Goal: Contribute content: Add original content to the website for others to see

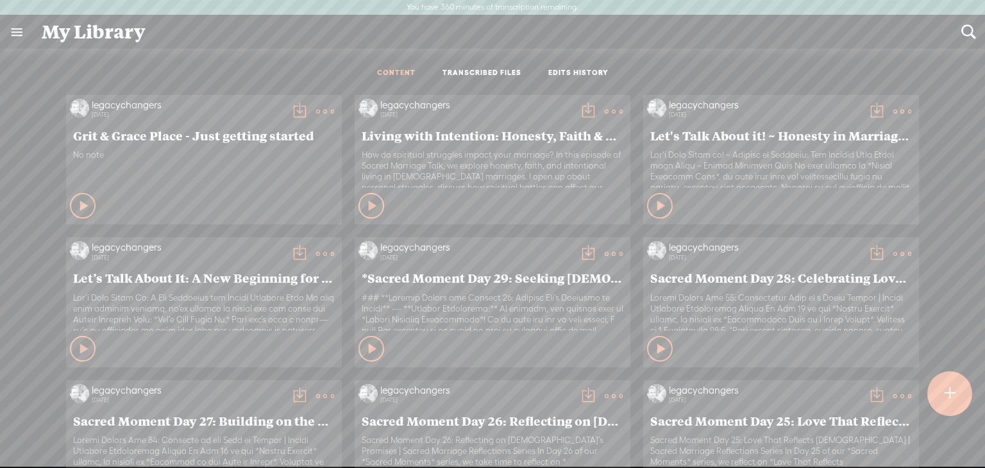
scroll to position [685, 0]
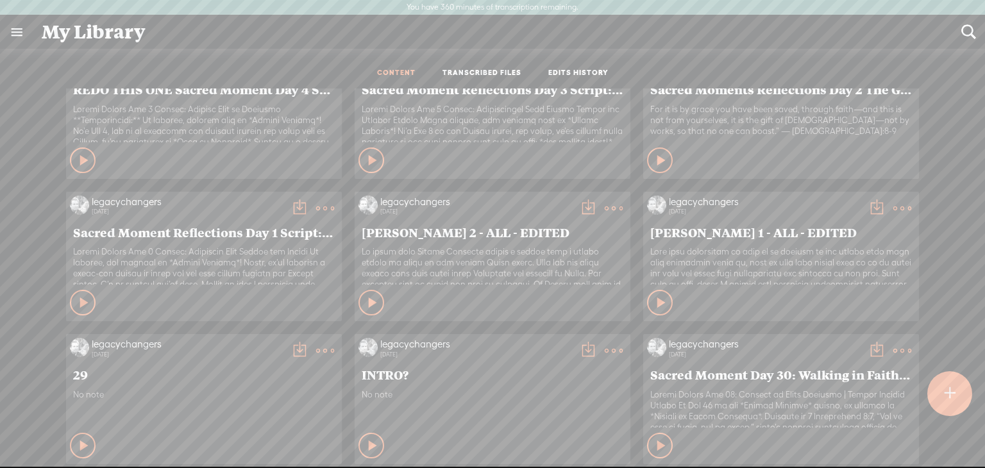
click at [316, 207] on t at bounding box center [325, 208] width 18 height 18
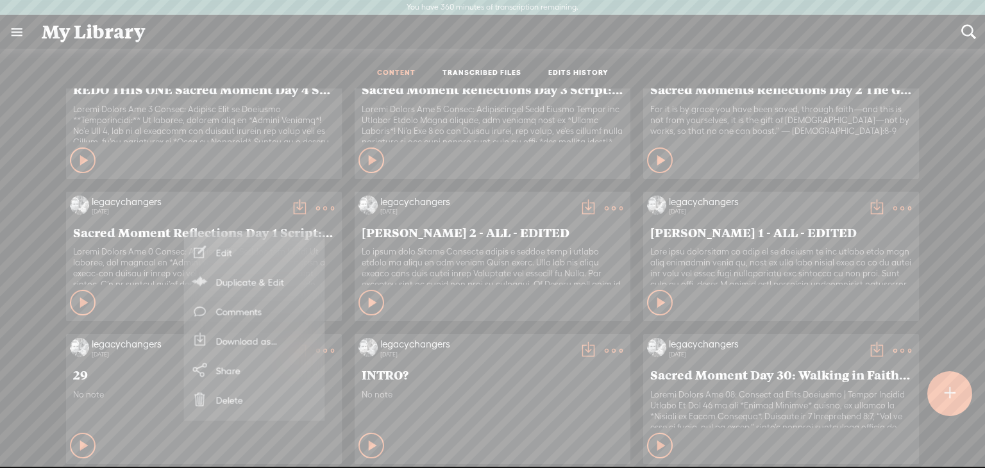
click at [165, 297] on div "Private" at bounding box center [220, 302] width 236 height 19
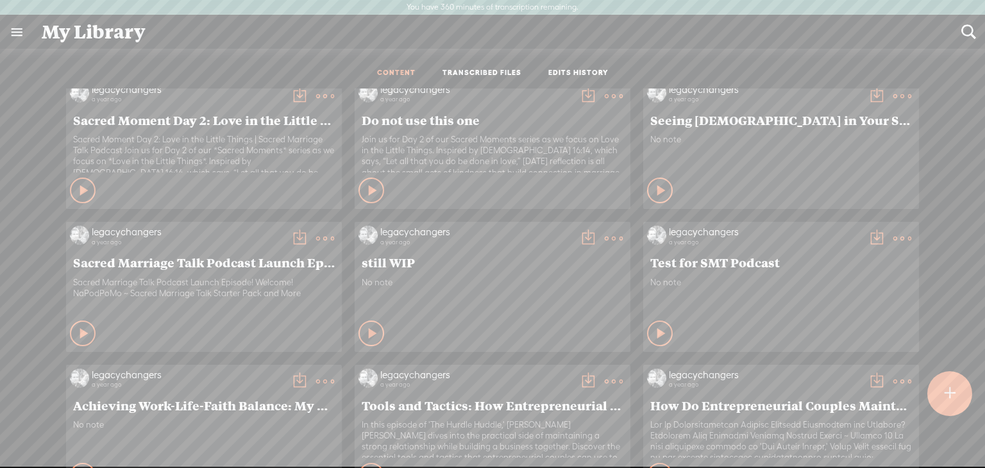
scroll to position [3443, 0]
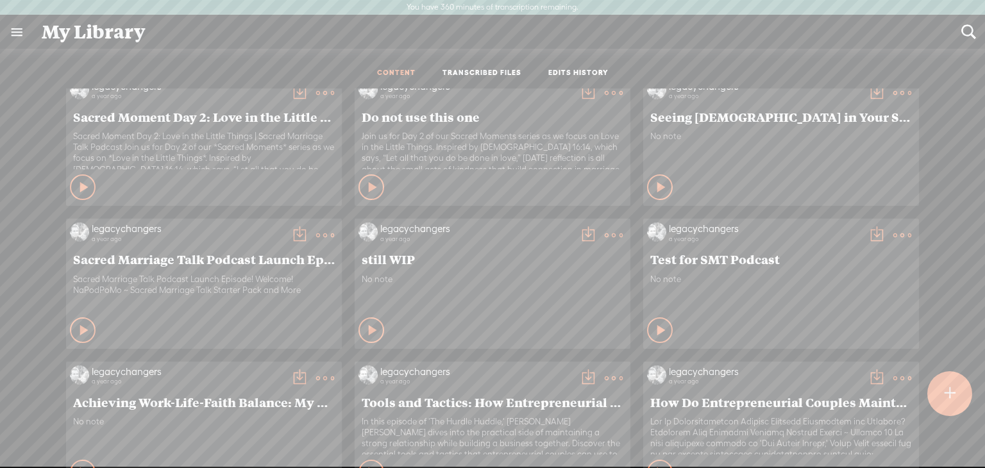
click at [316, 237] on t at bounding box center [325, 235] width 18 height 18
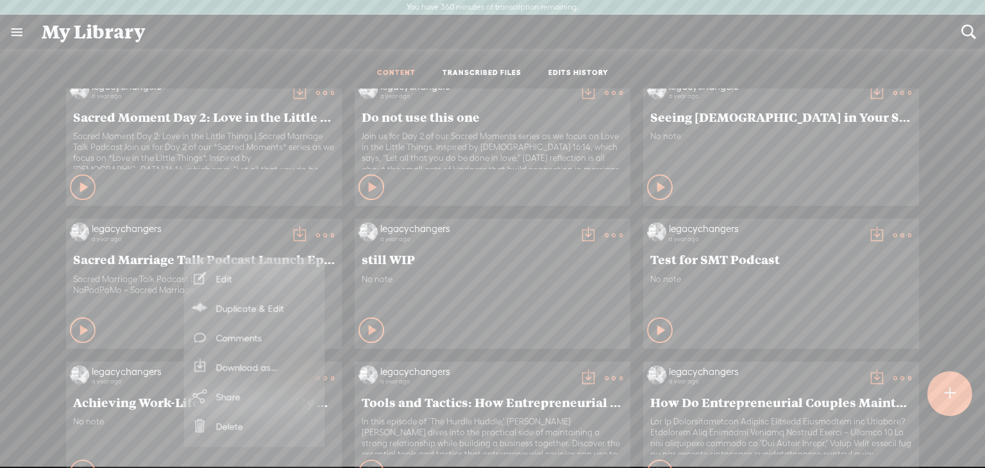
click at [268, 308] on link "Duplicate & Edit" at bounding box center [255, 308] width 128 height 30
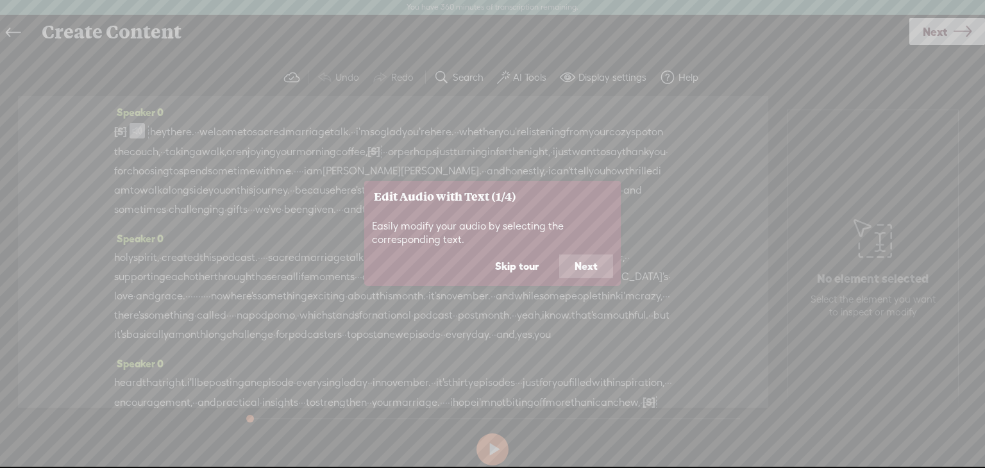
click at [513, 264] on button "Skip tour" at bounding box center [517, 267] width 74 height 24
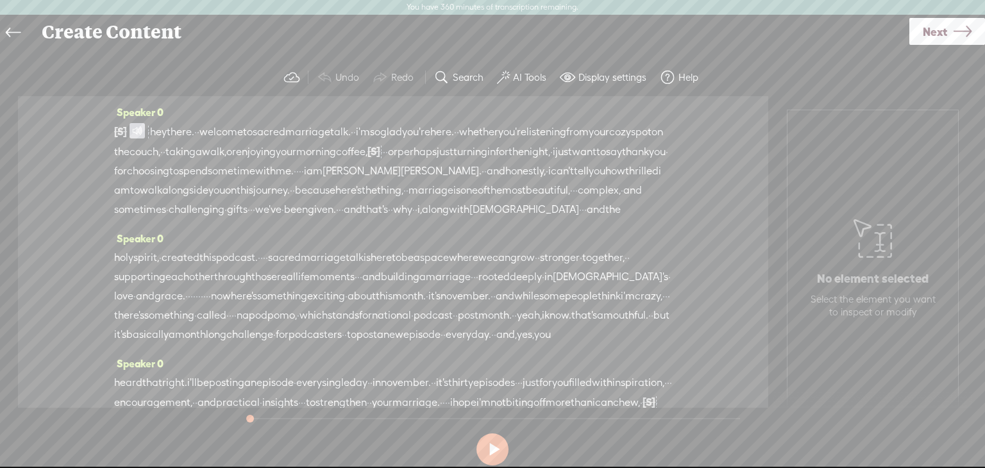
click at [142, 128] on span at bounding box center [137, 130] width 15 height 15
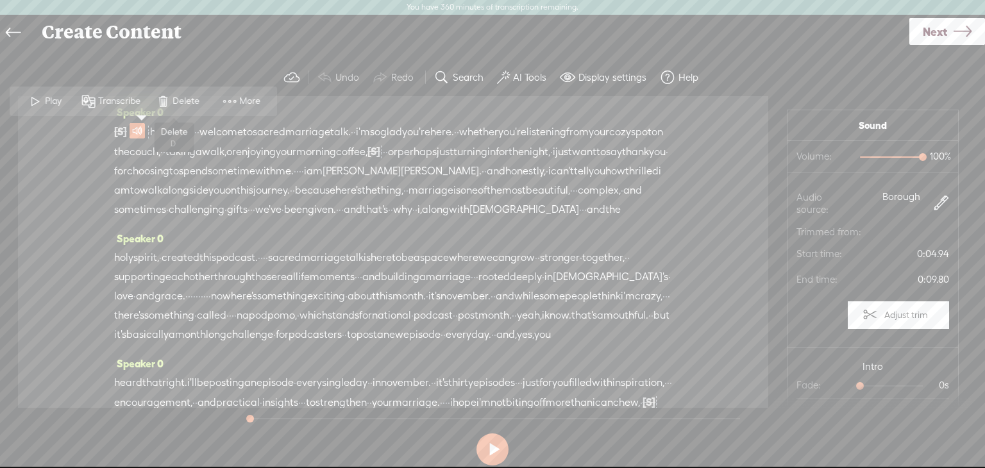
click at [162, 98] on span at bounding box center [162, 101] width 19 height 23
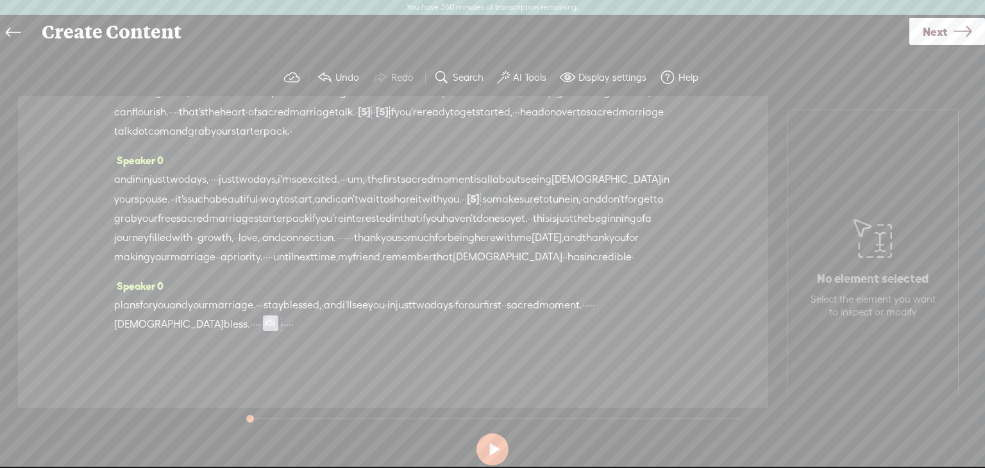
scroll to position [1423, 0]
click at [278, 324] on span at bounding box center [270, 323] width 15 height 15
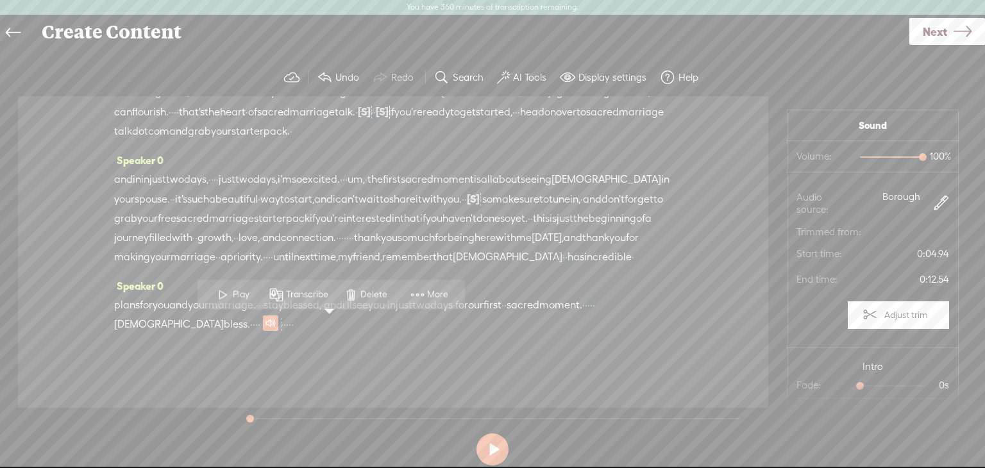
click at [364, 300] on span "Delete" at bounding box center [376, 294] width 30 height 13
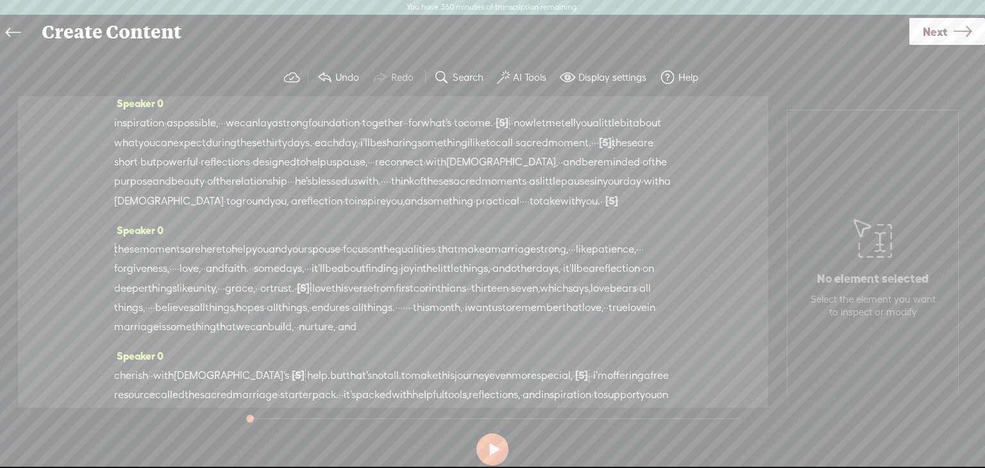
scroll to position [0, 0]
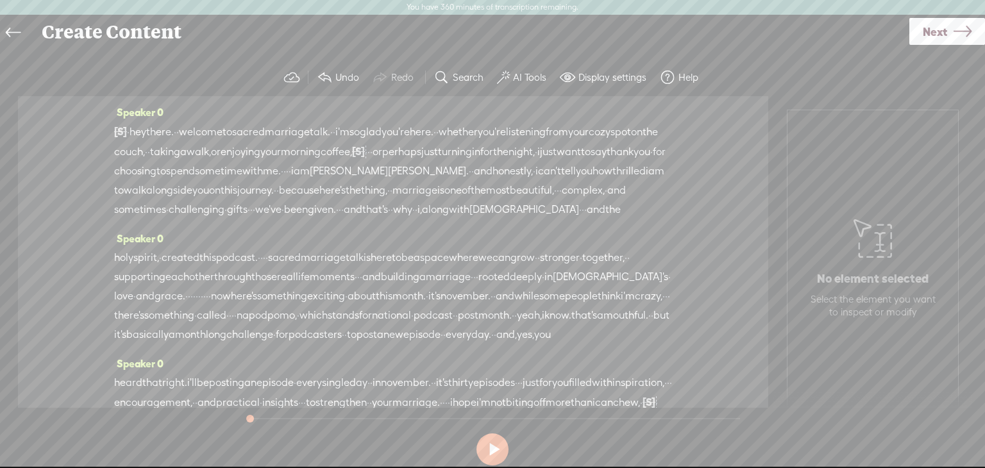
click at [146, 130] on span "hey" at bounding box center [138, 132] width 17 height 19
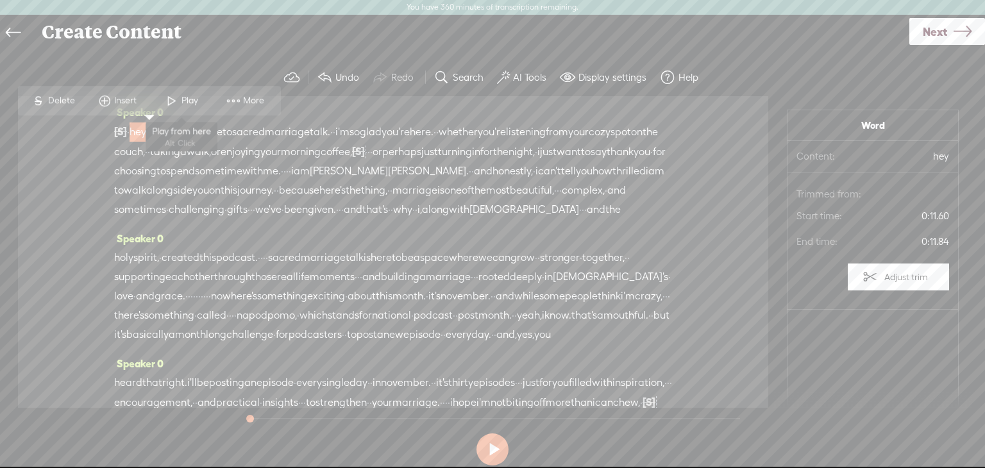
click at [189, 98] on span "Play" at bounding box center [192, 100] width 20 height 13
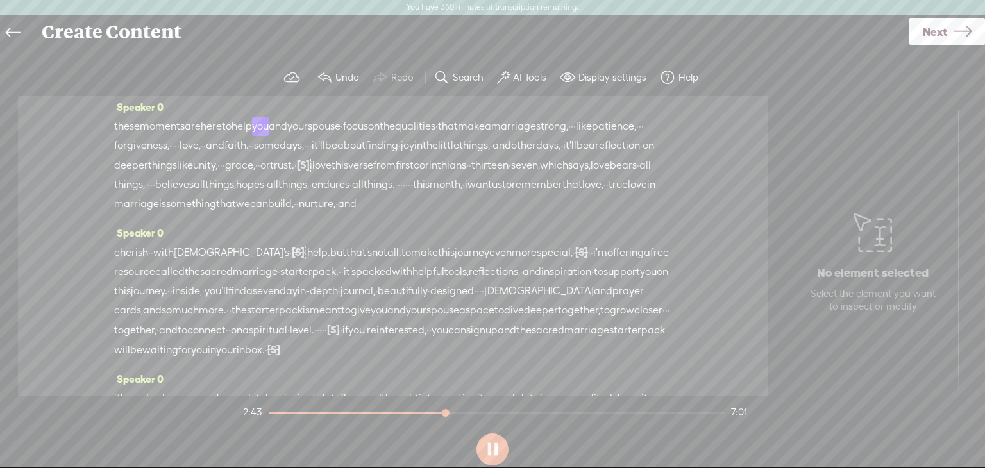
scroll to position [579, 0]
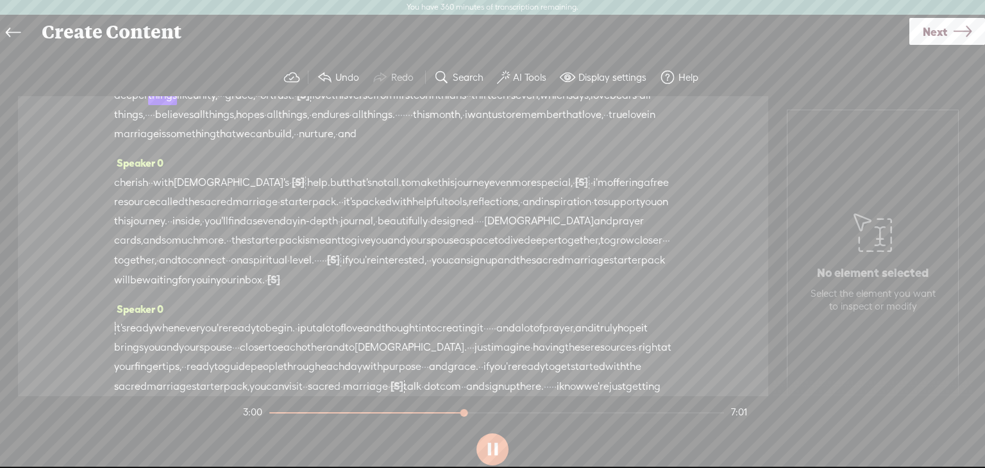
click at [228, 231] on span "you'll" at bounding box center [217, 221] width 24 height 19
click at [498, 445] on button at bounding box center [493, 450] width 32 height 32
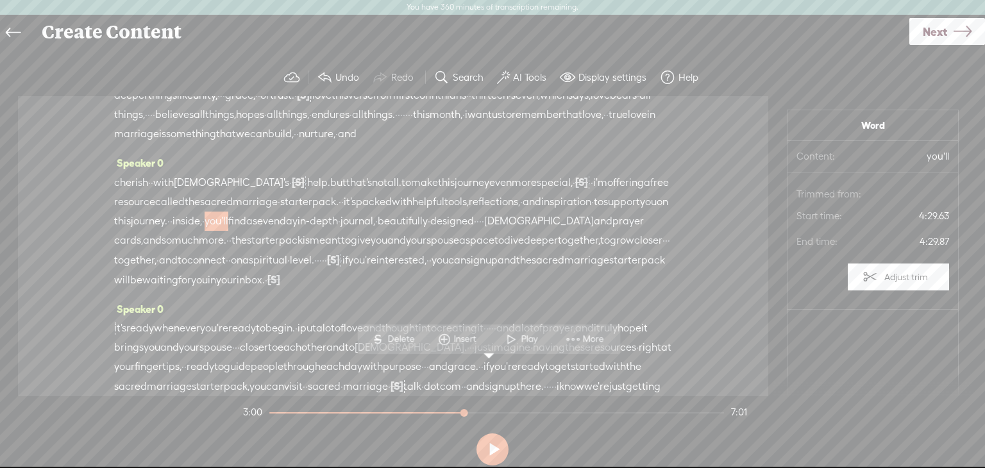
click at [413, 124] on span "·" at bounding box center [412, 114] width 3 height 19
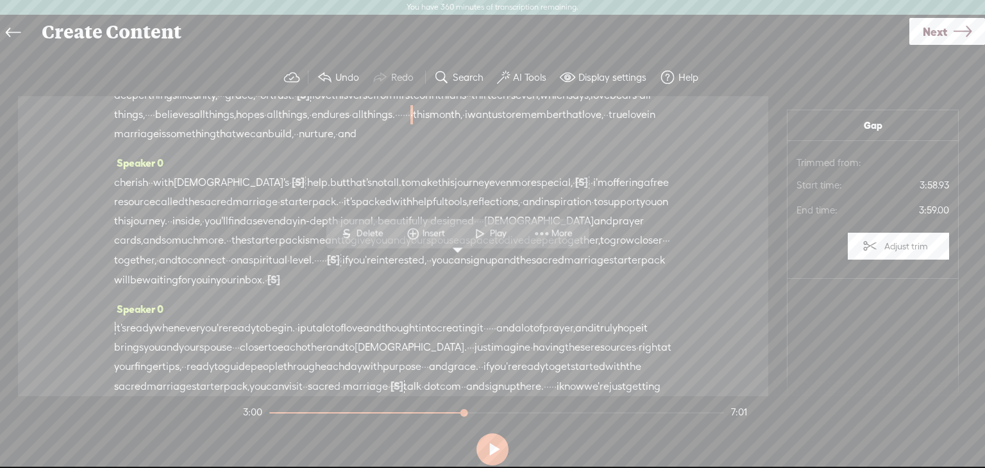
click at [270, 105] on span "trust." at bounding box center [282, 95] width 24 height 19
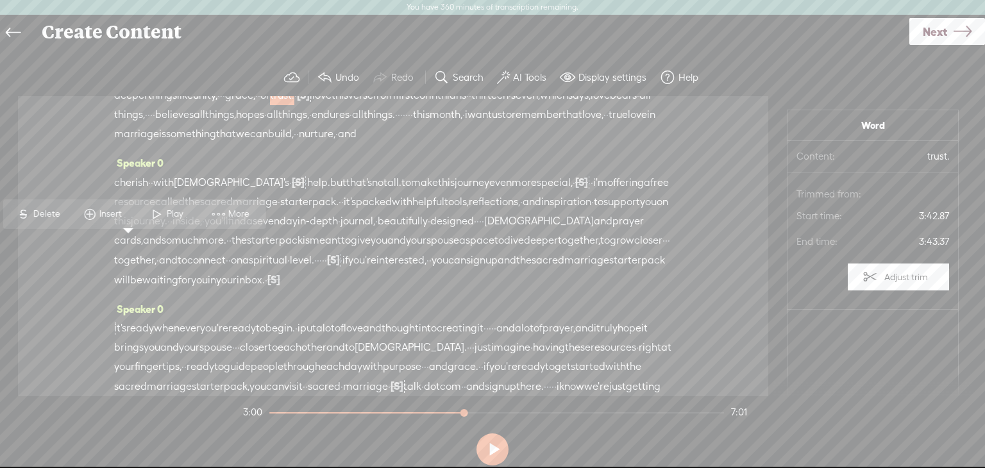
click at [157, 211] on span at bounding box center [156, 214] width 19 height 23
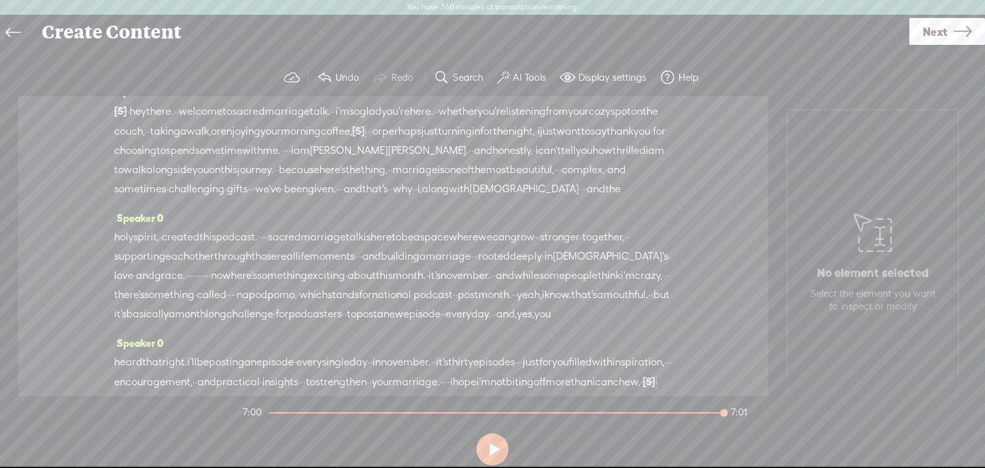
scroll to position [0, 0]
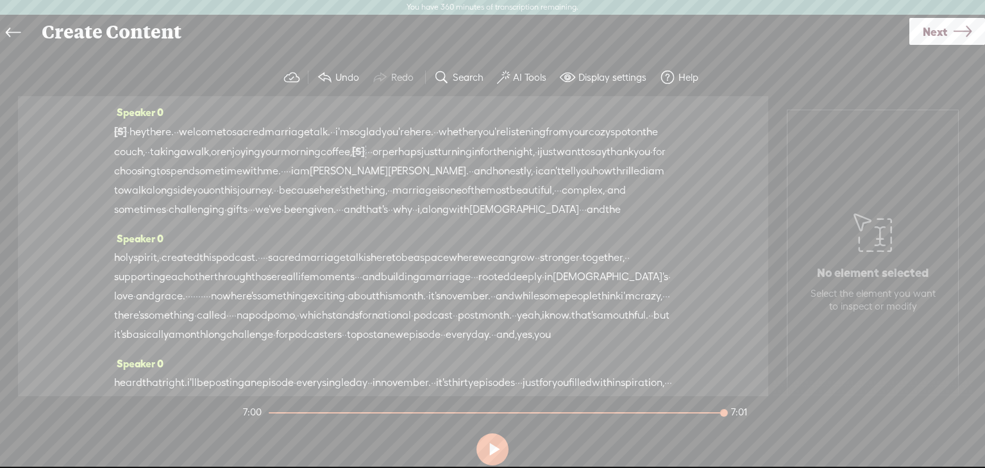
click at [960, 30] on icon at bounding box center [963, 31] width 18 height 33
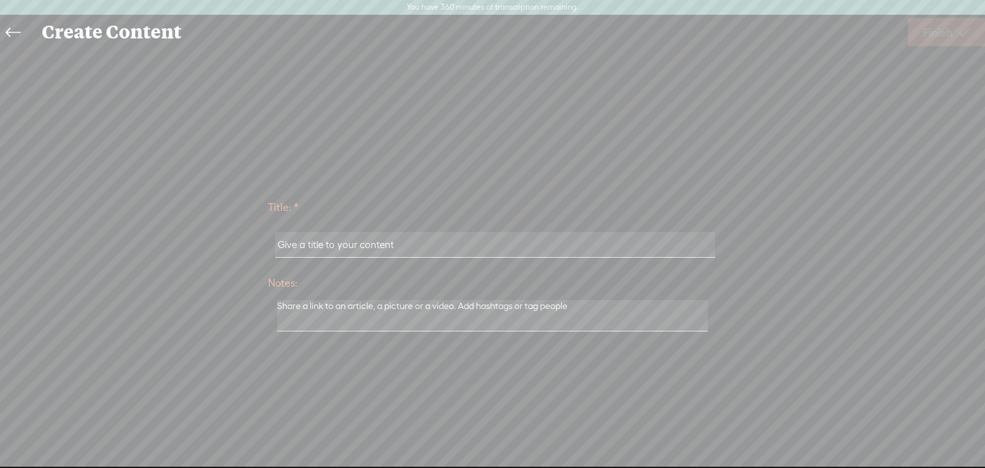
click at [391, 243] on input "text" at bounding box center [494, 244] width 439 height 25
type input "Sacred Marriage Talk without intro and outro"
click at [404, 316] on textarea at bounding box center [492, 315] width 431 height 31
click at [457, 314] on textarea at bounding box center [492, 315] width 431 height 31
paste textarea "Welcome to the very first episode of *Sacred Marriage Talk*! Join us as we kick…"
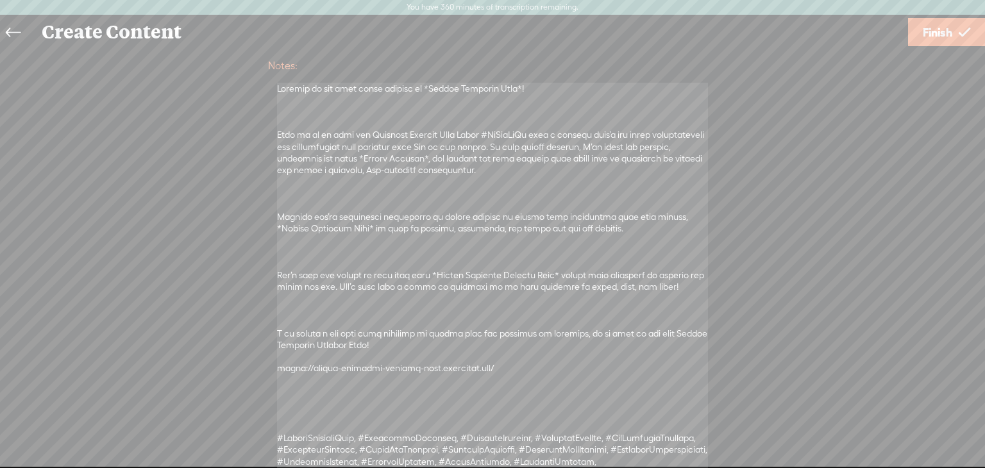
scroll to position [125, 0]
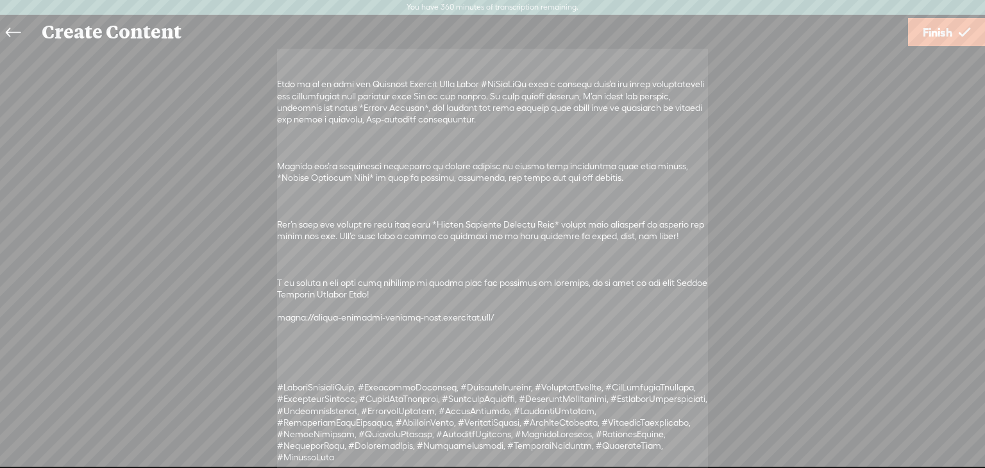
drag, startPoint x: 500, startPoint y: 315, endPoint x: 306, endPoint y: 321, distance: 194.5
click at [306, 321] on textarea at bounding box center [492, 253] width 431 height 443
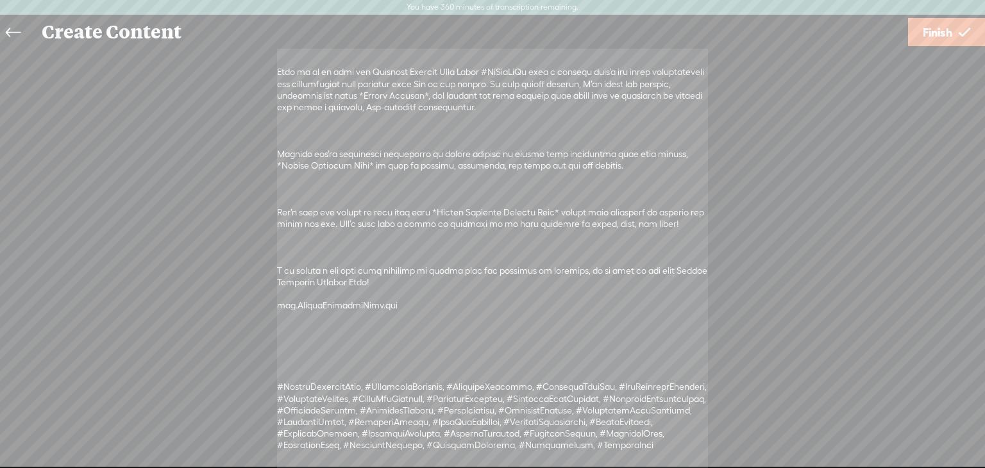
scroll to position [137, 0]
click at [288, 362] on textarea at bounding box center [492, 248] width 431 height 455
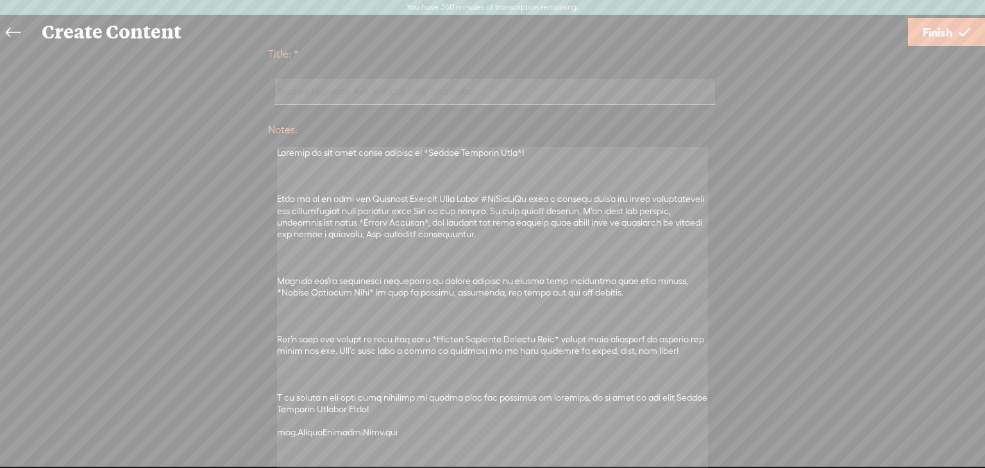
scroll to position [0, 0]
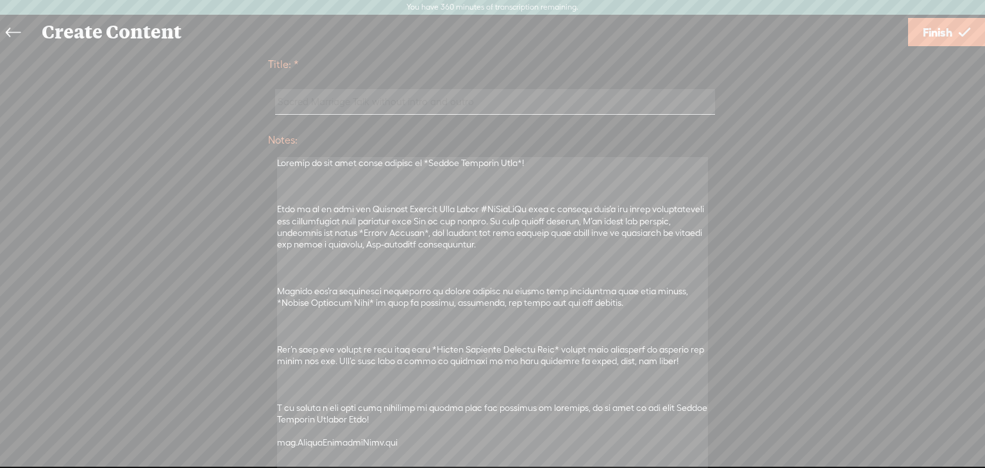
click at [317, 276] on textarea at bounding box center [492, 367] width 431 height 420
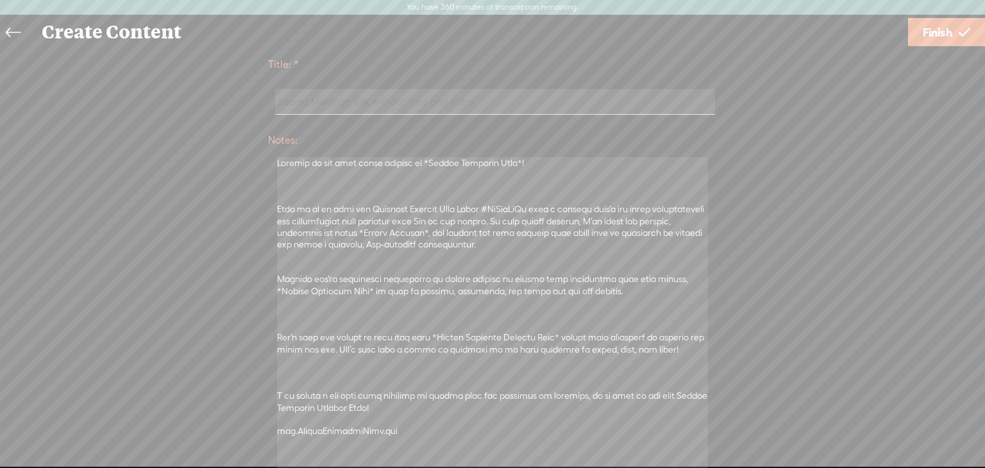
click at [291, 318] on textarea at bounding box center [492, 361] width 431 height 408
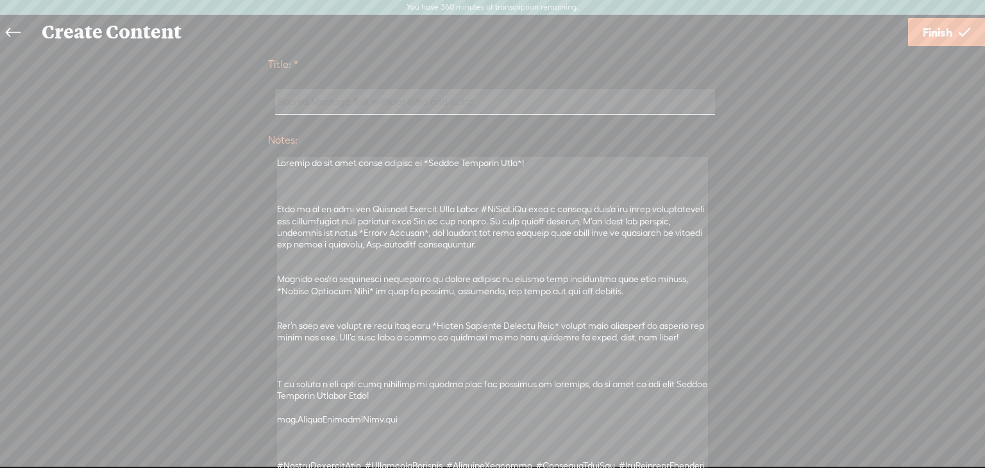
click at [285, 191] on textarea at bounding box center [492, 355] width 431 height 396
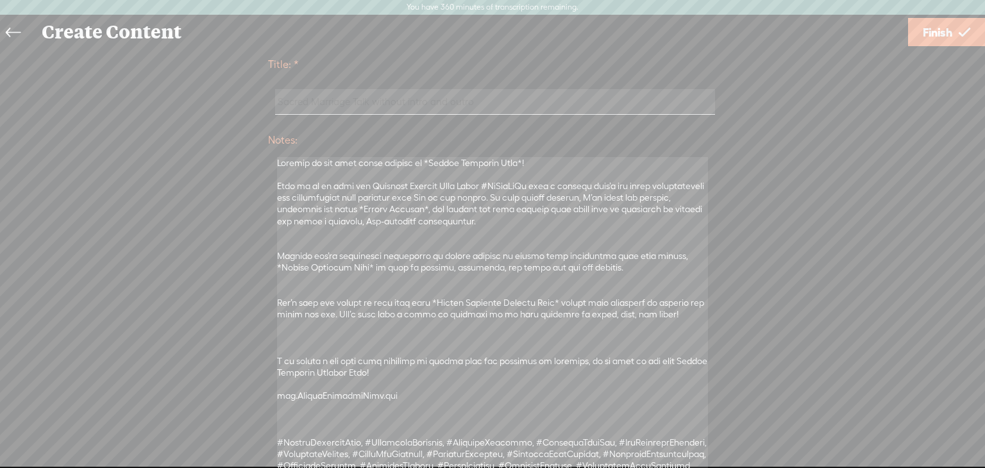
click at [302, 343] on textarea at bounding box center [492, 343] width 431 height 373
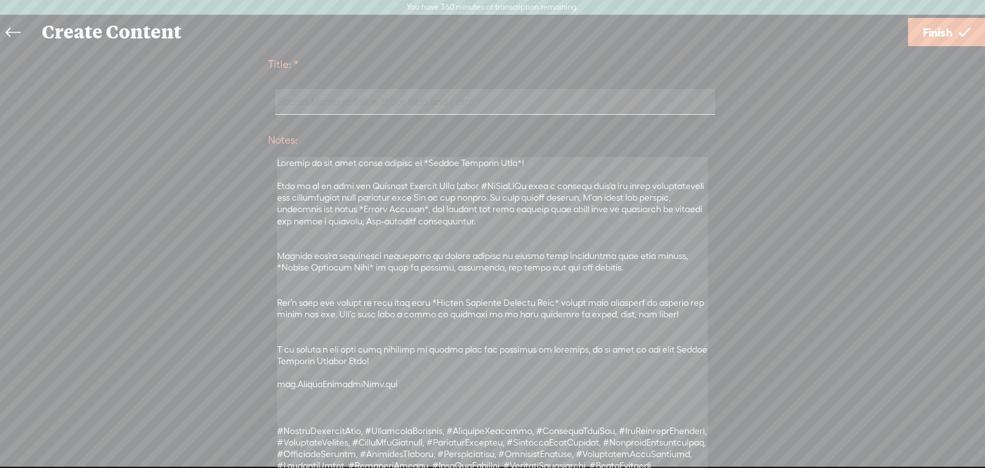
click at [293, 409] on textarea at bounding box center [492, 337] width 431 height 361
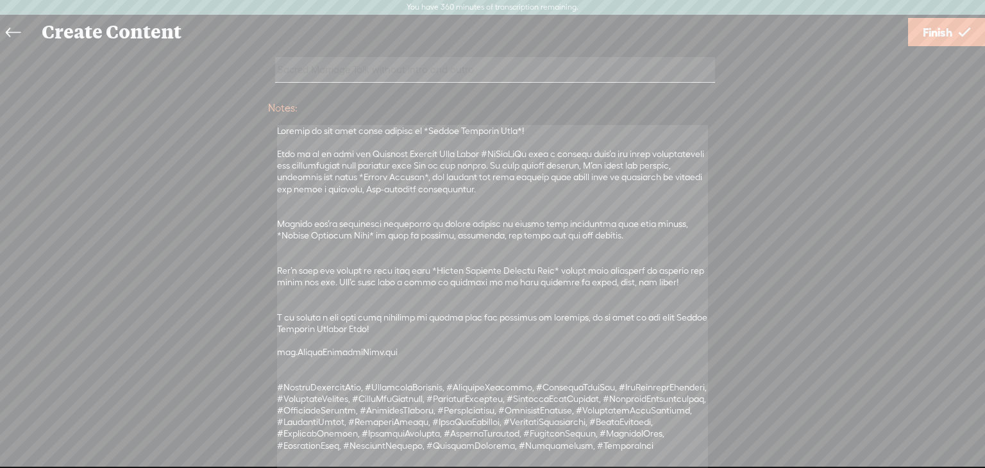
drag, startPoint x: 276, startPoint y: 161, endPoint x: 536, endPoint y: 463, distance: 398.4
click at [536, 463] on textarea at bounding box center [492, 300] width 431 height 350
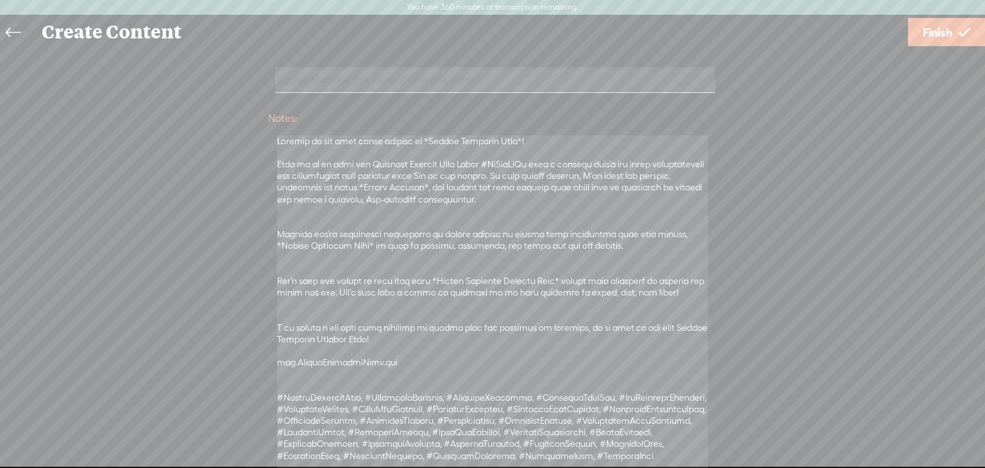
scroll to position [0, 0]
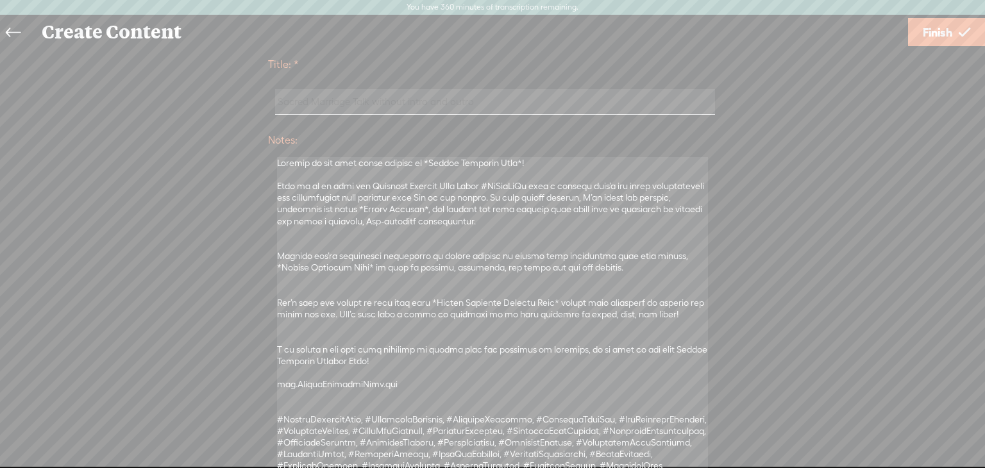
type textarea "Welcome to the very first episode of *Sacred Marriage Talk*! Join us as we kick…"
click at [931, 43] on span "Finish" at bounding box center [938, 32] width 30 height 33
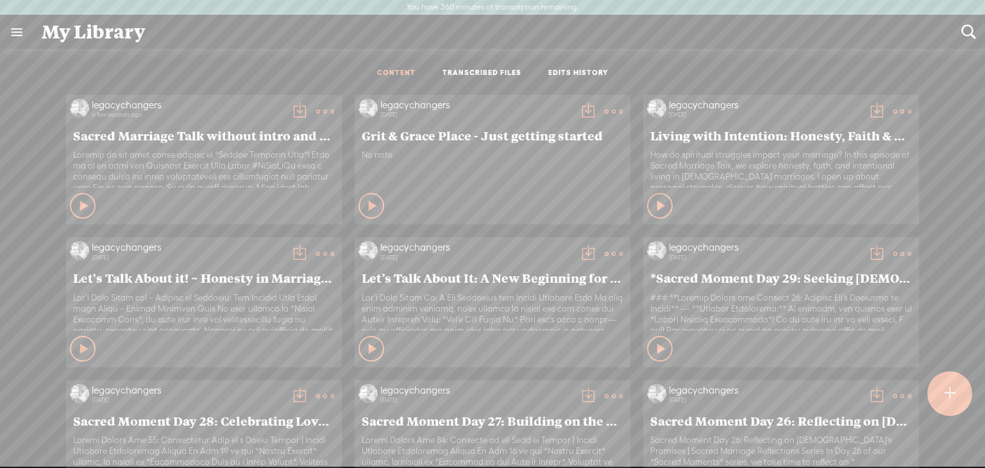
click at [13, 30] on link at bounding box center [16, 31] width 33 height 33
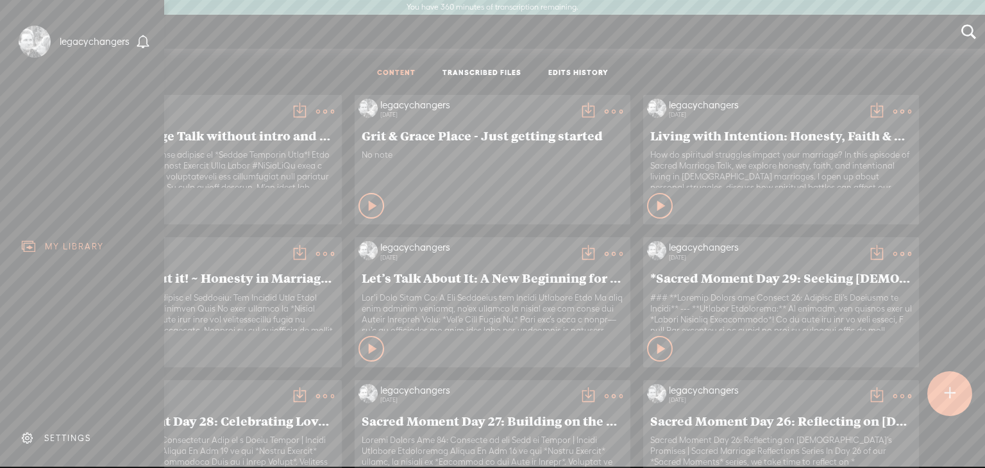
click at [73, 433] on div "SETTINGS" at bounding box center [67, 438] width 47 height 11
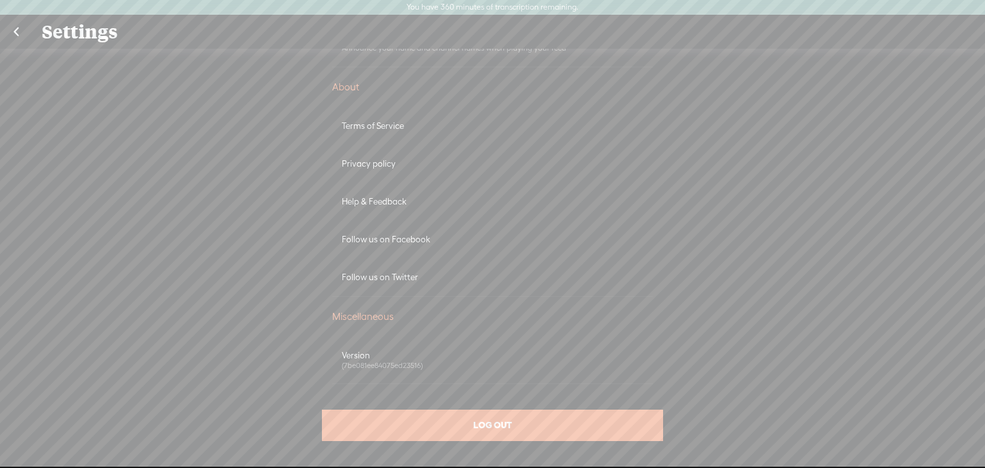
scroll to position [713, 0]
click at [378, 126] on div "Terms of Service" at bounding box center [492, 123] width 301 height 11
click at [15, 33] on link at bounding box center [16, 31] width 32 height 33
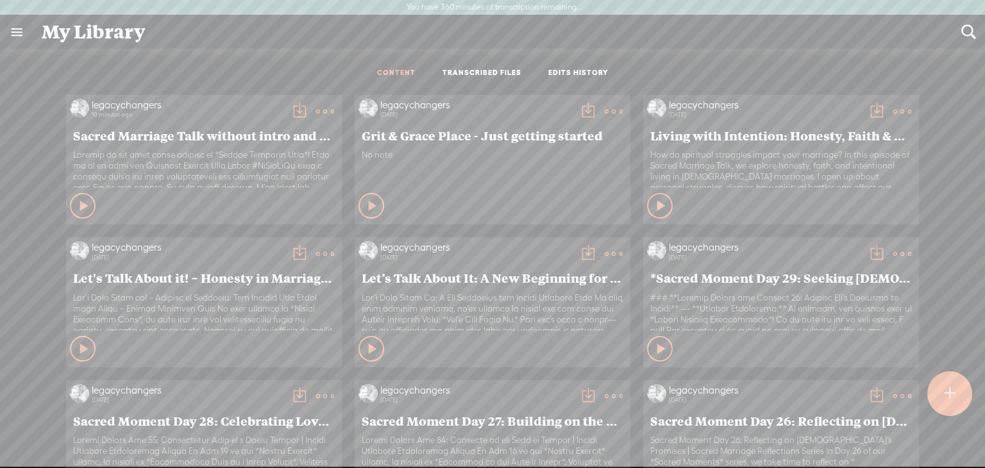
click at [359, 211] on div "Play Content" at bounding box center [372, 206] width 26 height 26
click at [366, 211] on icon at bounding box center [372, 205] width 13 height 13
click at [656, 211] on icon at bounding box center [662, 205] width 13 height 13
click at [654, 211] on icon at bounding box center [660, 205] width 13 height 13
click at [656, 350] on icon at bounding box center [662, 349] width 13 height 13
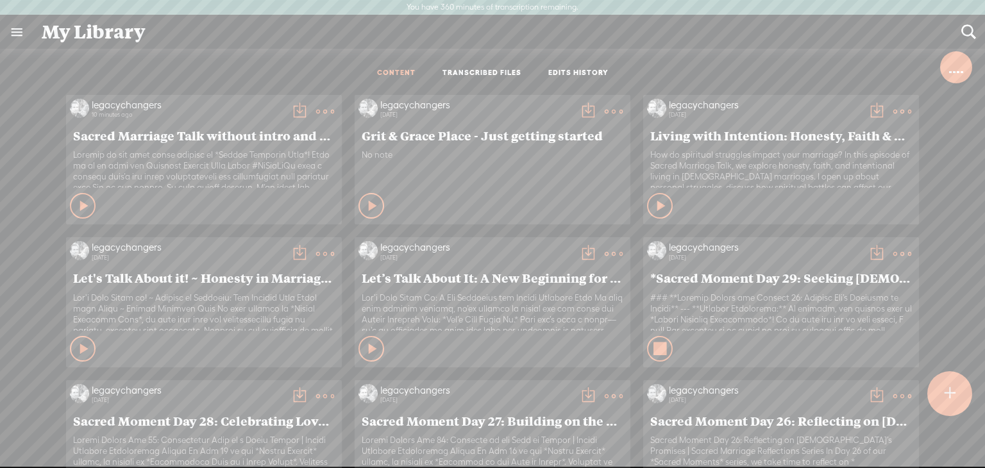
click at [654, 350] on icon at bounding box center [660, 349] width 13 height 13
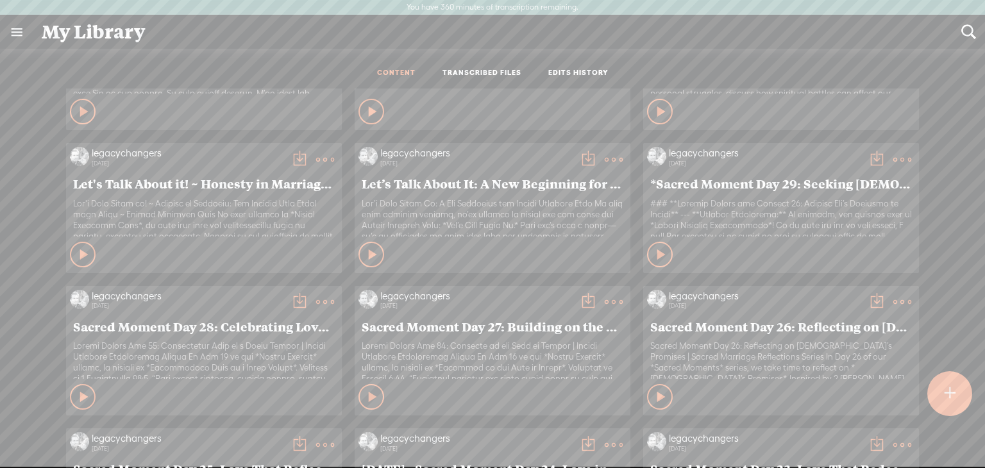
scroll to position [94, 0]
click at [647, 246] on div "Play Content" at bounding box center [660, 255] width 26 height 26
click at [868, 160] on t at bounding box center [877, 160] width 18 height 18
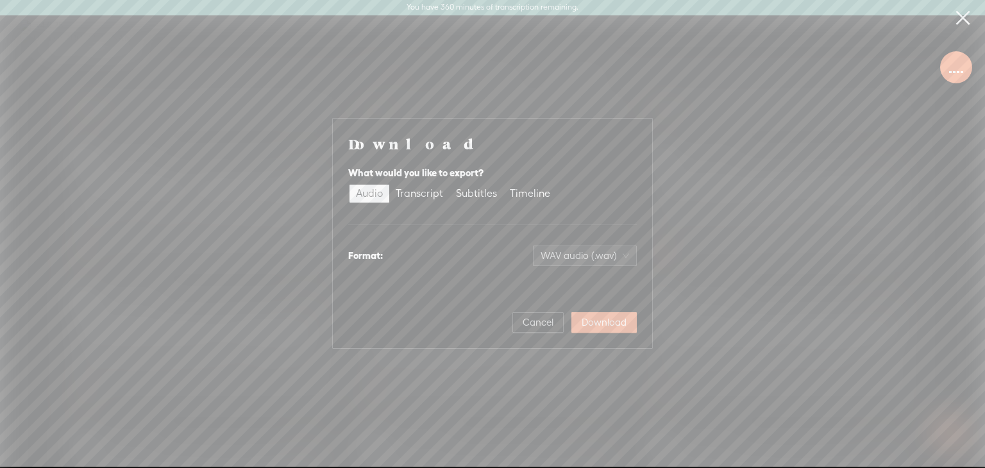
click at [961, 19] on link at bounding box center [963, 18] width 32 height 36
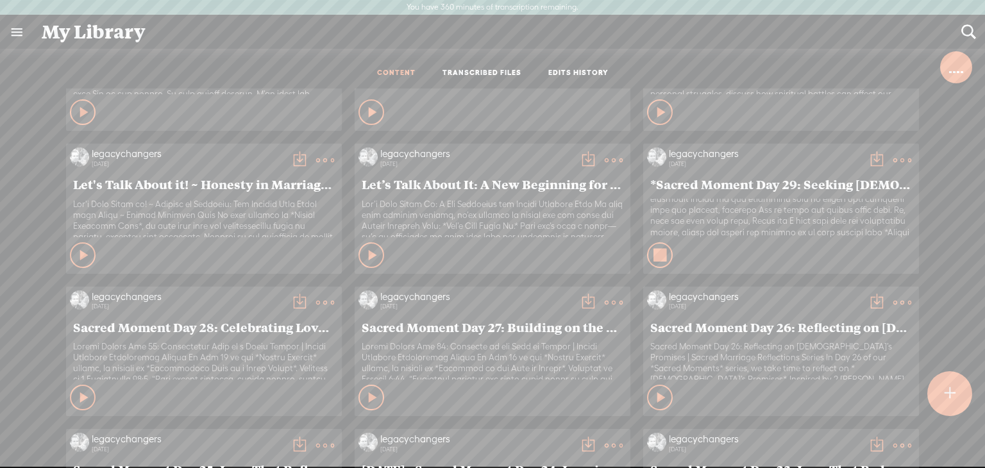
click at [654, 255] on icon at bounding box center [660, 255] width 13 height 13
click at [894, 160] on t at bounding box center [903, 160] width 18 height 18
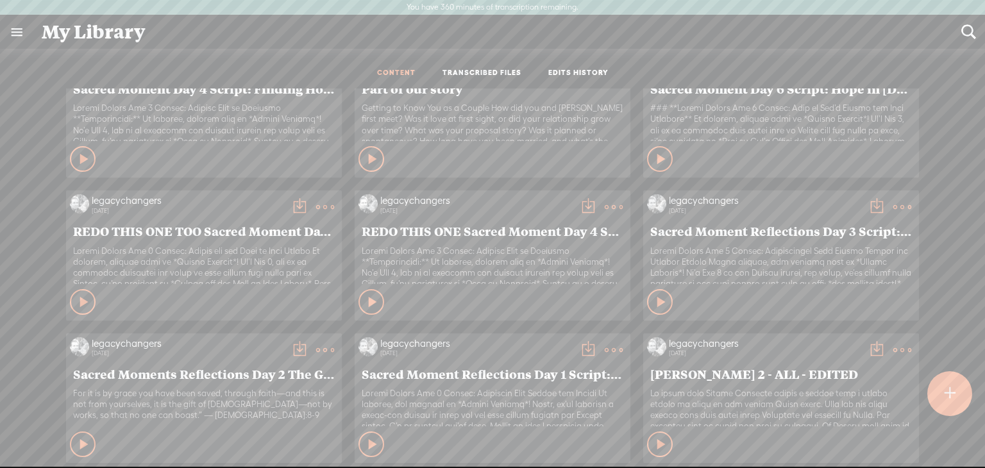
scroll to position [1475, 0]
click at [656, 294] on icon at bounding box center [662, 300] width 13 height 13
click at [654, 298] on icon at bounding box center [660, 300] width 13 height 13
click at [894, 208] on t at bounding box center [903, 205] width 18 height 18
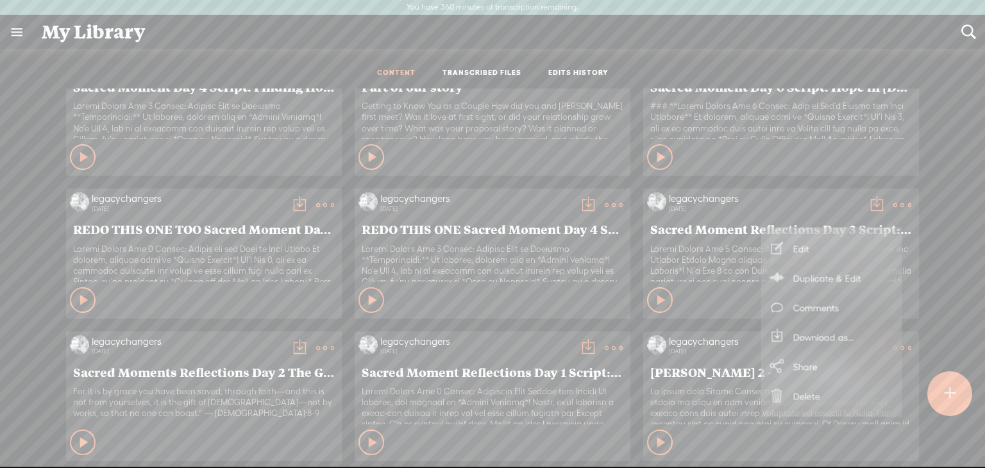
click at [819, 275] on link "Duplicate & Edit" at bounding box center [832, 279] width 128 height 30
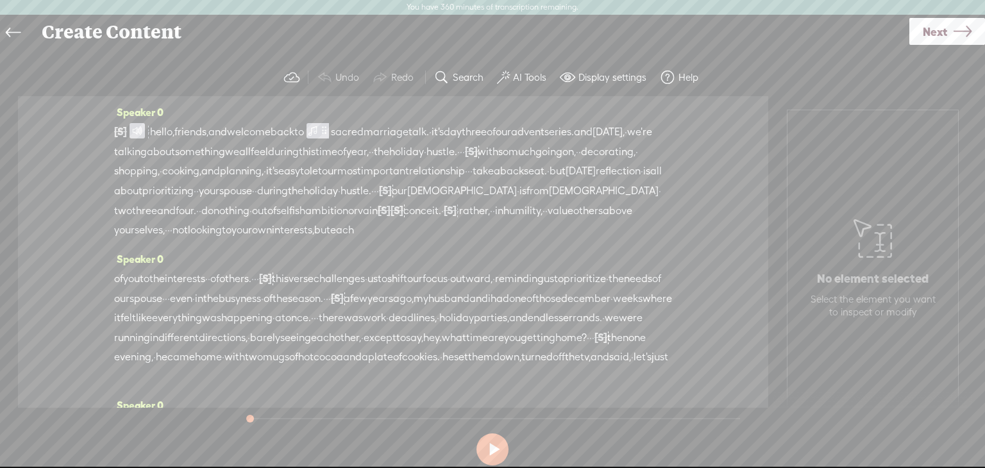
click at [143, 131] on span at bounding box center [137, 130] width 15 height 15
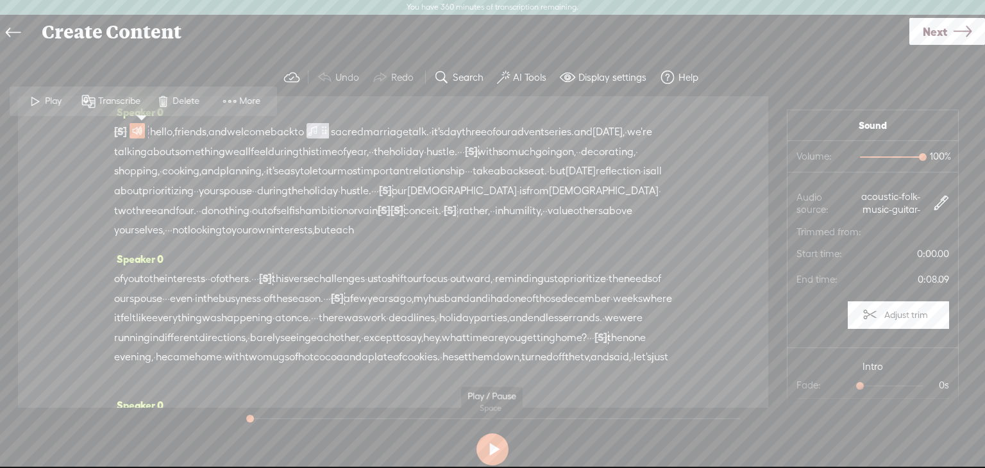
click at [488, 448] on button at bounding box center [493, 450] width 32 height 32
click at [495, 450] on button at bounding box center [493, 450] width 32 height 32
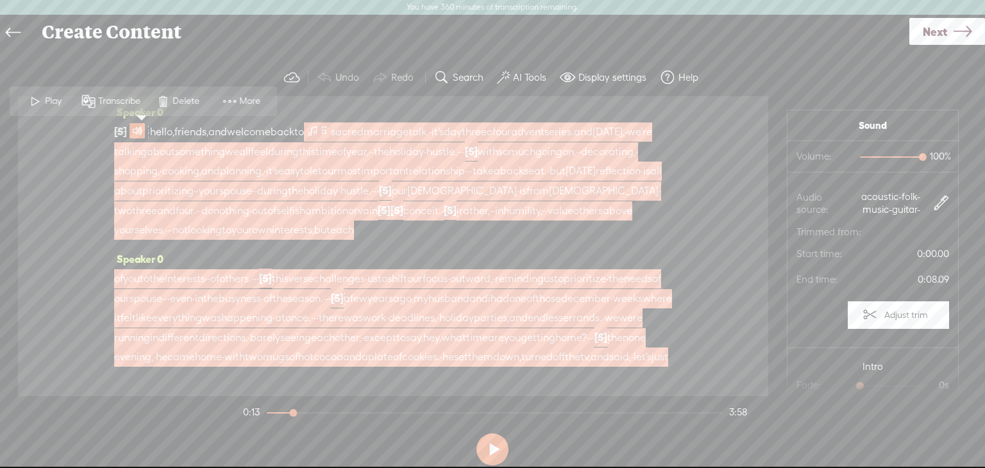
click at [329, 131] on span at bounding box center [324, 130] width 10 height 15
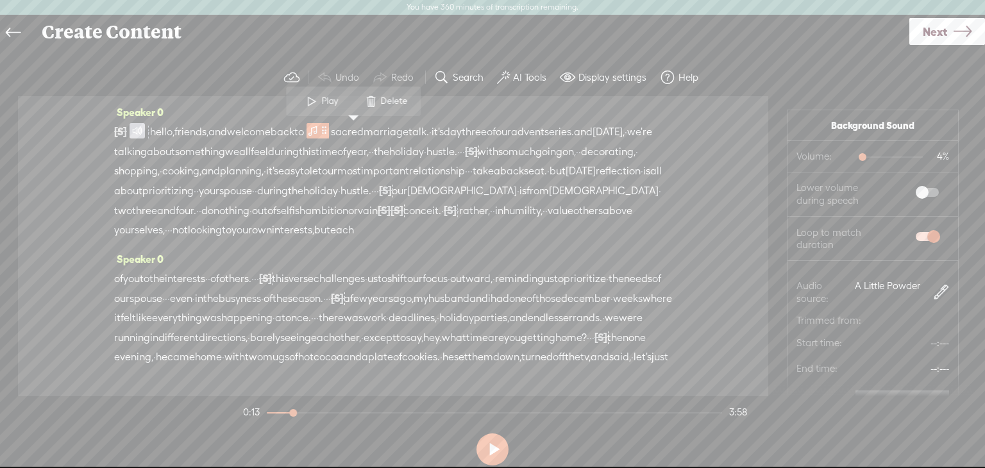
click at [145, 126] on span at bounding box center [137, 130] width 15 height 15
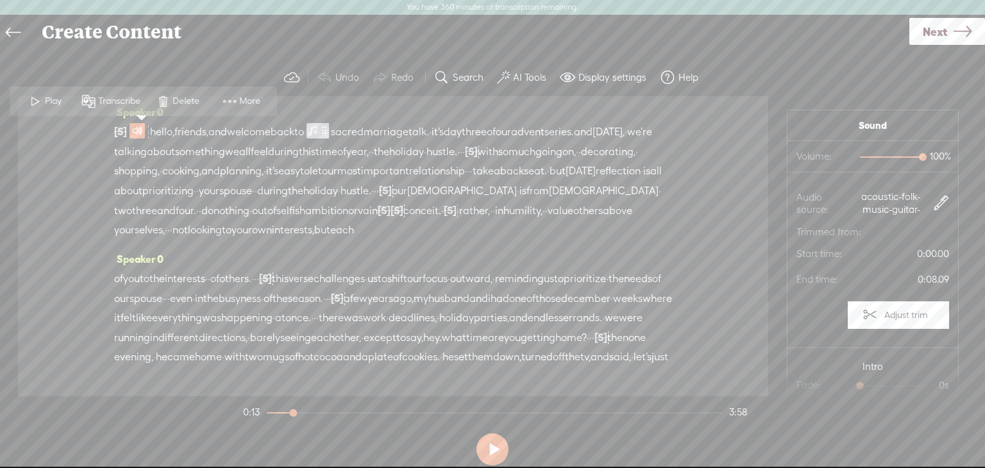
drag, startPoint x: 858, startPoint y: 198, endPoint x: 902, endPoint y: 209, distance: 45.7
click at [902, 209] on span "acoustic-folk-music-guitar-141345.mp3" at bounding box center [901, 203] width 96 height 31
click at [934, 204] on span at bounding box center [941, 203] width 15 height 15
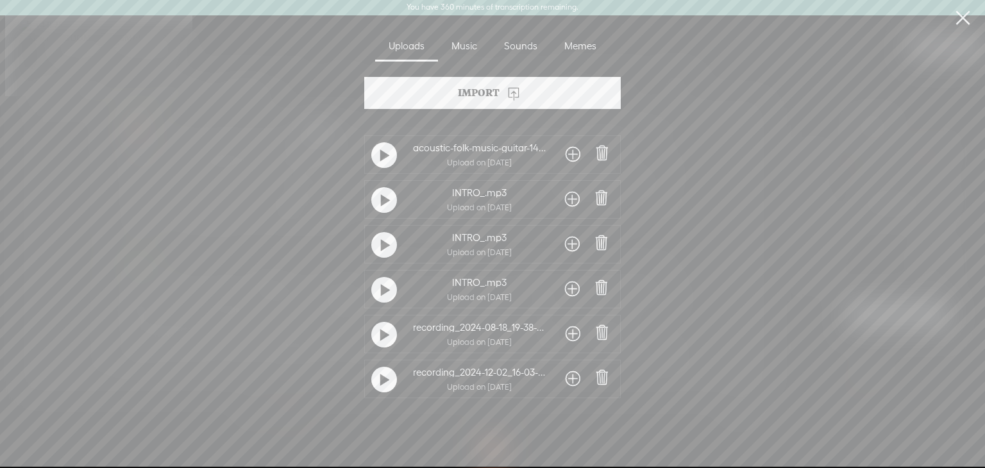
drag, startPoint x: 411, startPoint y: 145, endPoint x: 540, endPoint y: 140, distance: 129.0
click at [540, 140] on div "acoustic-folk-music-guitar-141345.mp3 Upload on Nov 30, 2024" at bounding box center [479, 154] width 159 height 31
click at [962, 17] on link at bounding box center [963, 18] width 32 height 36
click at [963, 21] on div "Create Content Use text-to-audio Use voice actor Record From This Browser Use p…" at bounding box center [492, 241] width 985 height 453
click at [962, 17] on div "Create Content Use text-to-audio Use voice actor Record From This Browser Use p…" at bounding box center [492, 241] width 985 height 453
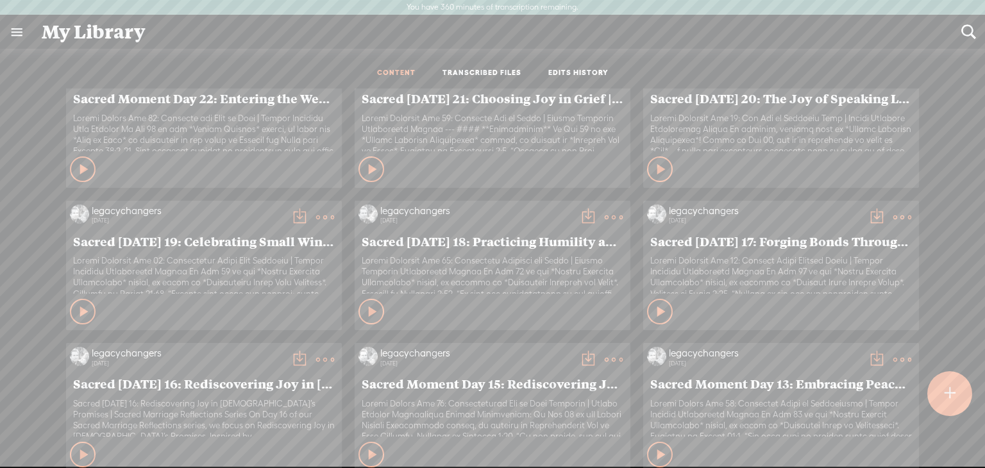
scroll to position [607, 0]
click at [11, 31] on link at bounding box center [16, 31] width 33 height 33
click at [17, 33] on link at bounding box center [16, 31] width 33 height 33
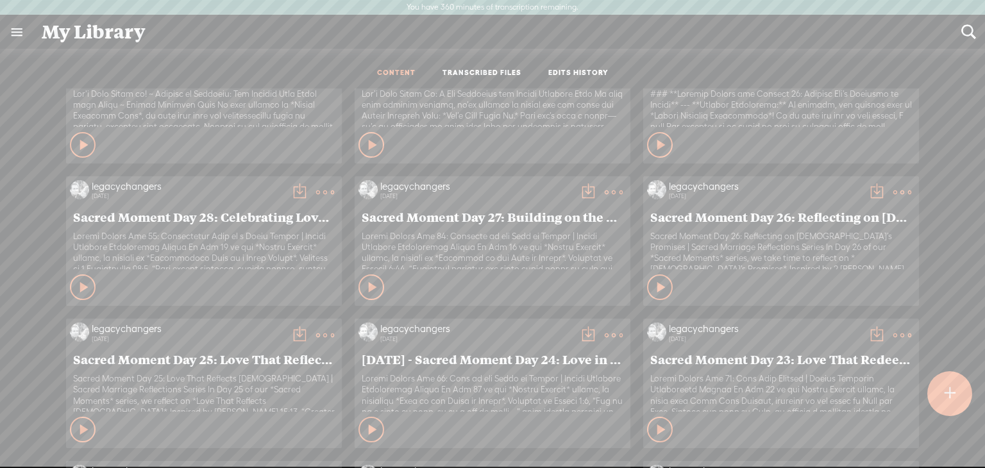
click at [17, 31] on link at bounding box center [16, 31] width 33 height 33
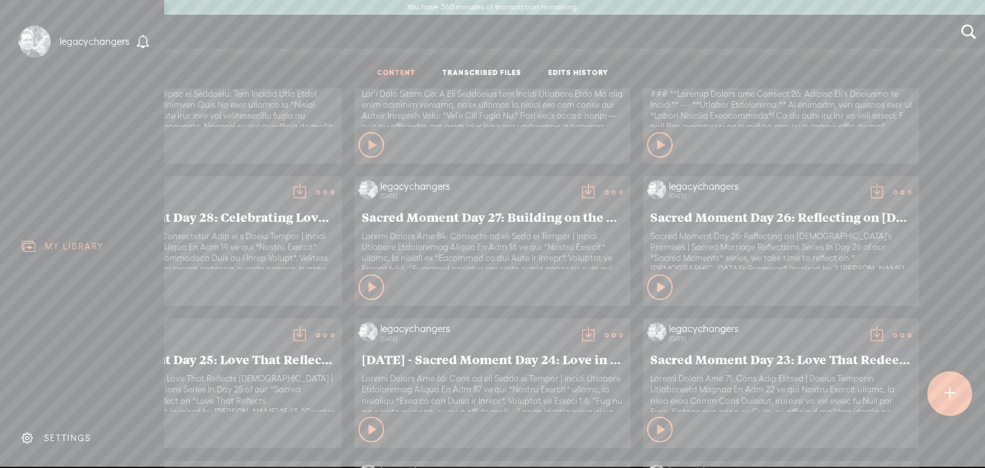
click at [71, 433] on div "SETTINGS" at bounding box center [67, 438] width 47 height 11
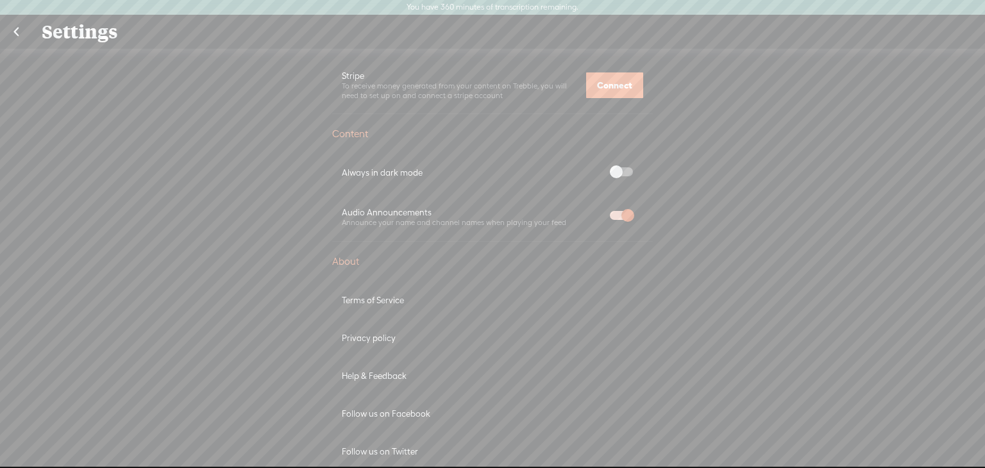
scroll to position [620, 0]
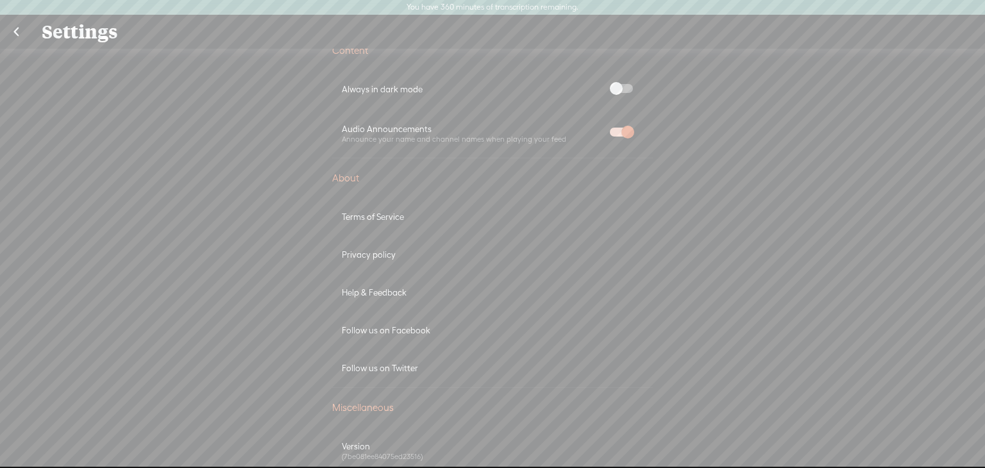
click at [377, 214] on div "Terms of Service" at bounding box center [492, 217] width 301 height 11
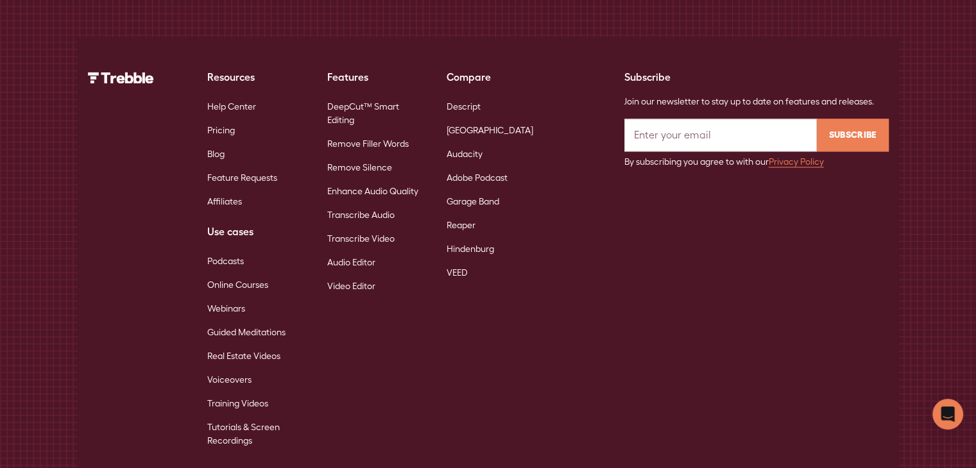
scroll to position [1853, 0]
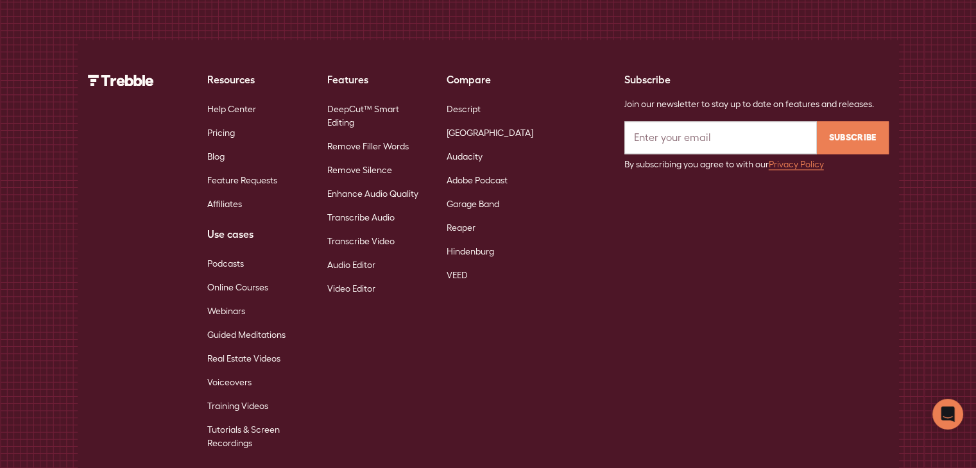
click at [232, 226] on div "Use cases" at bounding box center [256, 233] width 99 height 15
click at [227, 252] on link "Podcasts" at bounding box center [225, 264] width 37 height 24
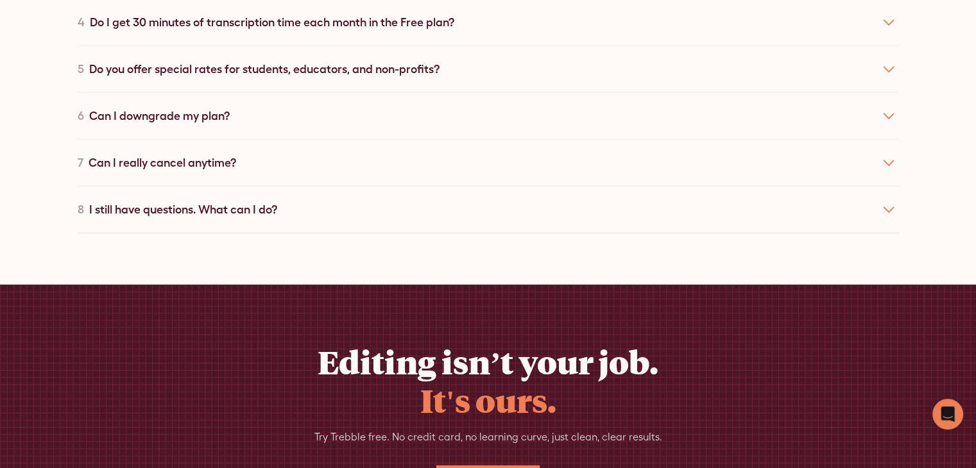
scroll to position [4016, 0]
click at [156, 200] on div "I still have questions. What can I do?" at bounding box center [183, 208] width 188 height 17
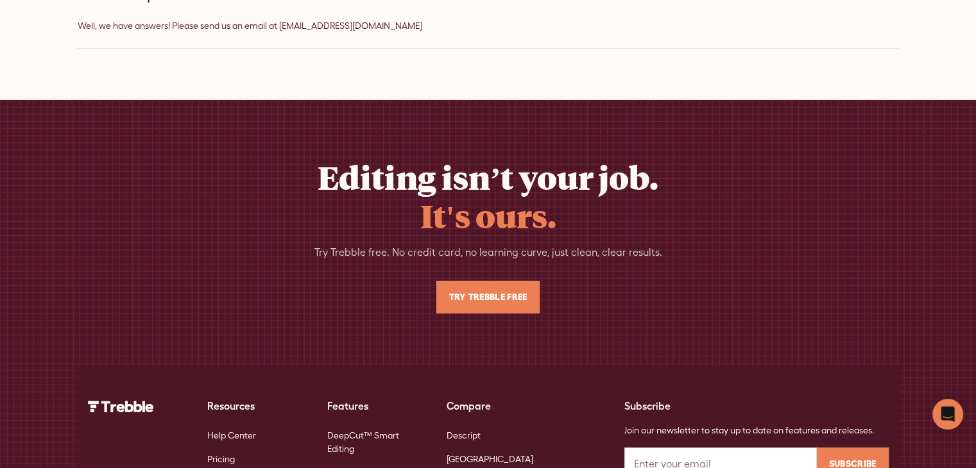
scroll to position [4230, 0]
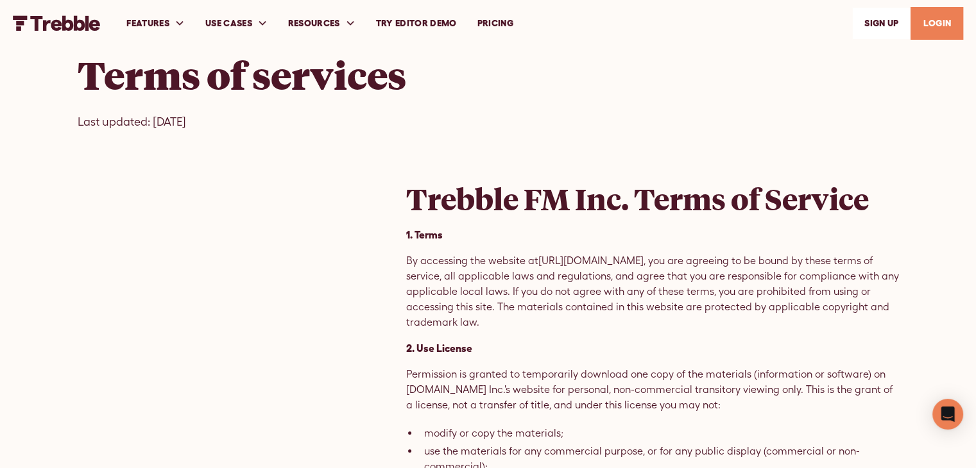
click at [595, 140] on div "Terms of services Last updated: [DATE]" at bounding box center [488, 91] width 821 height 182
